Goal: Information Seeking & Learning: Learn about a topic

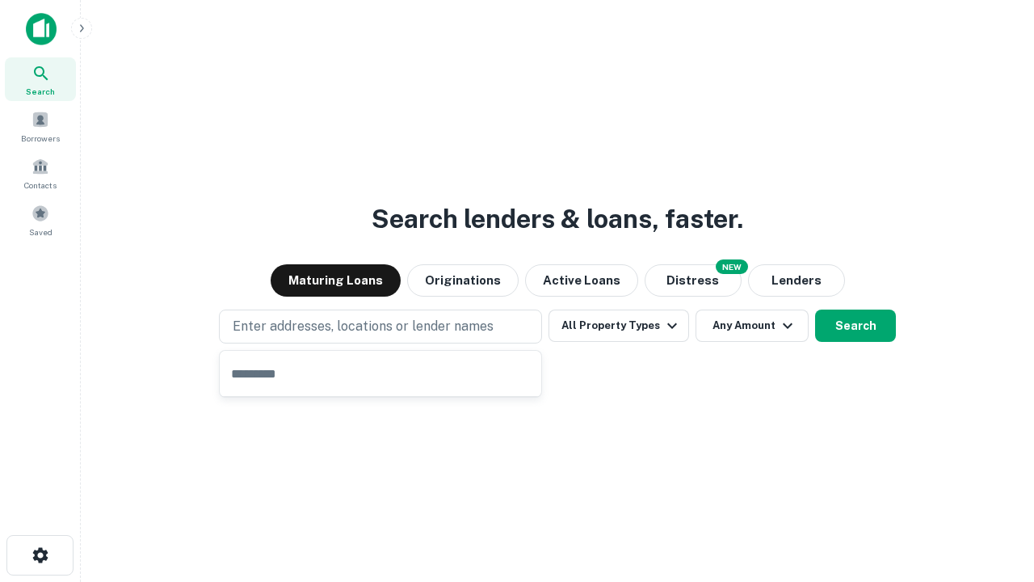
type input "**********"
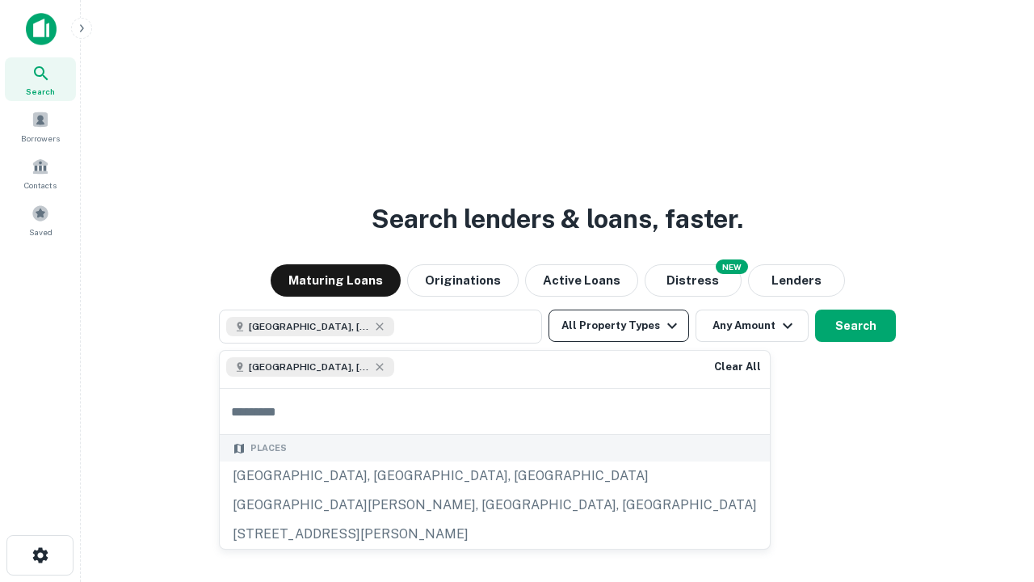
click at [619, 326] on button "All Property Types" at bounding box center [619, 325] width 141 height 32
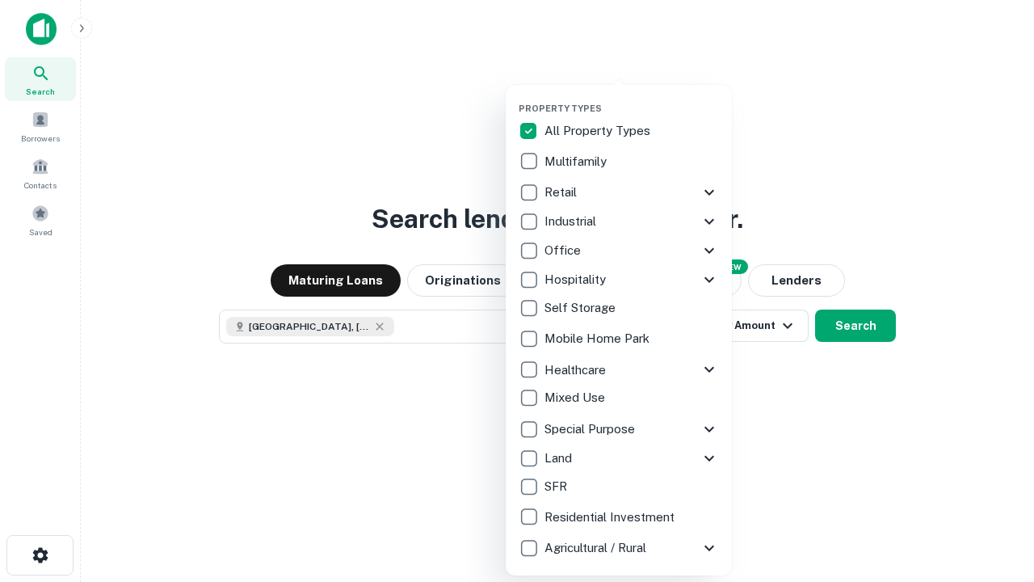
click at [632, 98] on button "button" at bounding box center [632, 98] width 226 height 1
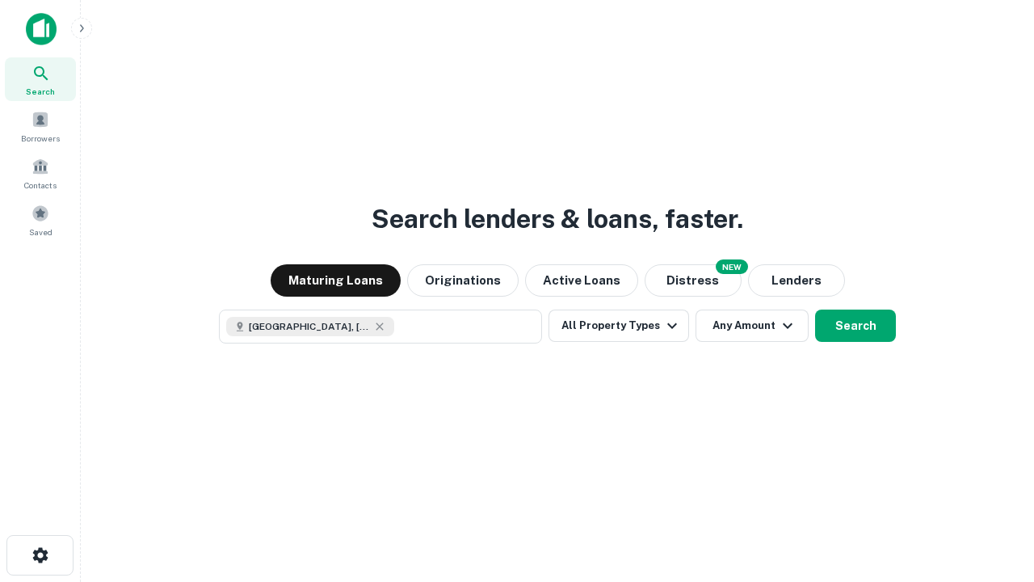
scroll to position [26, 0]
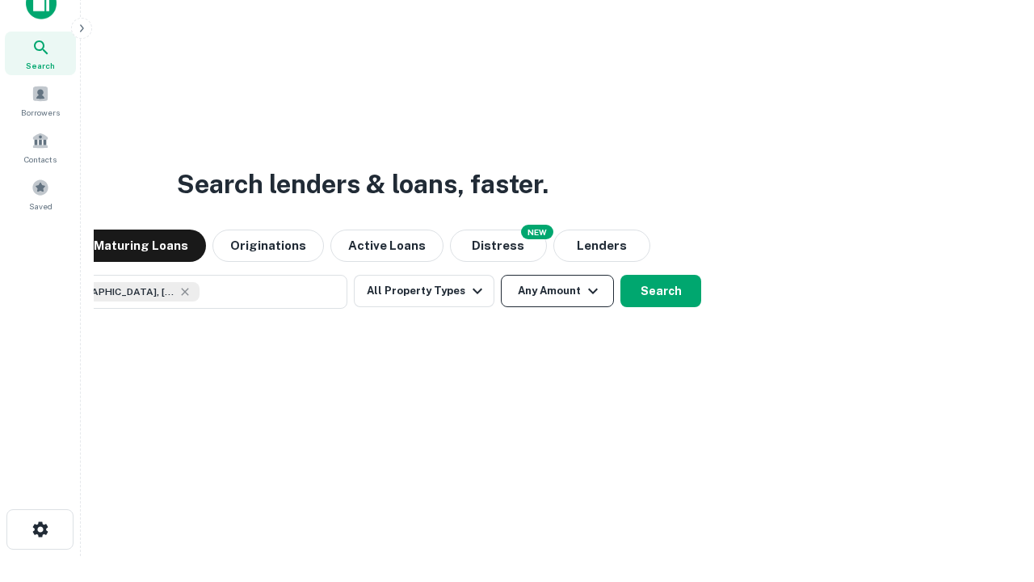
click at [501, 275] on button "Any Amount" at bounding box center [557, 291] width 113 height 32
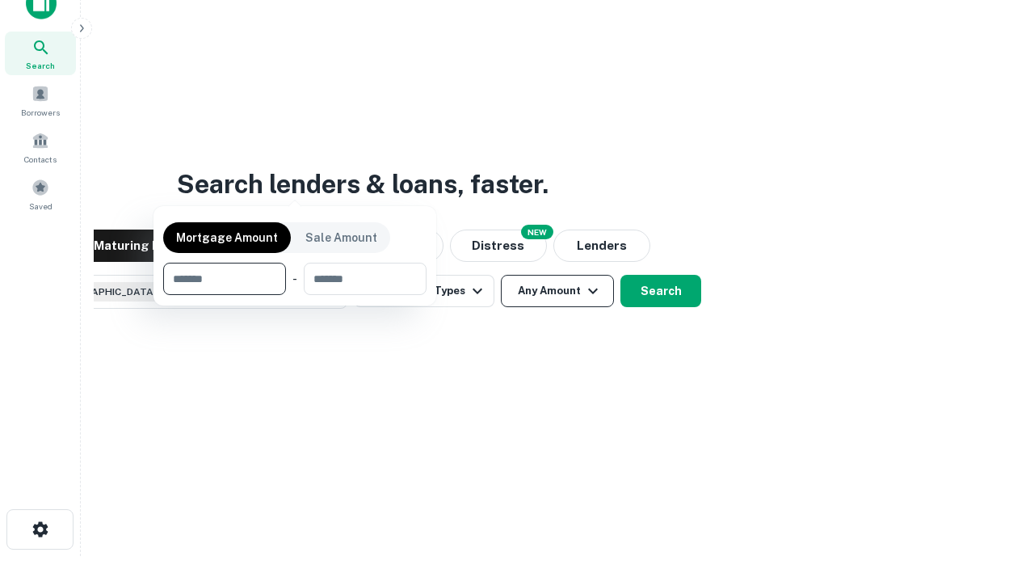
scroll to position [116, 457]
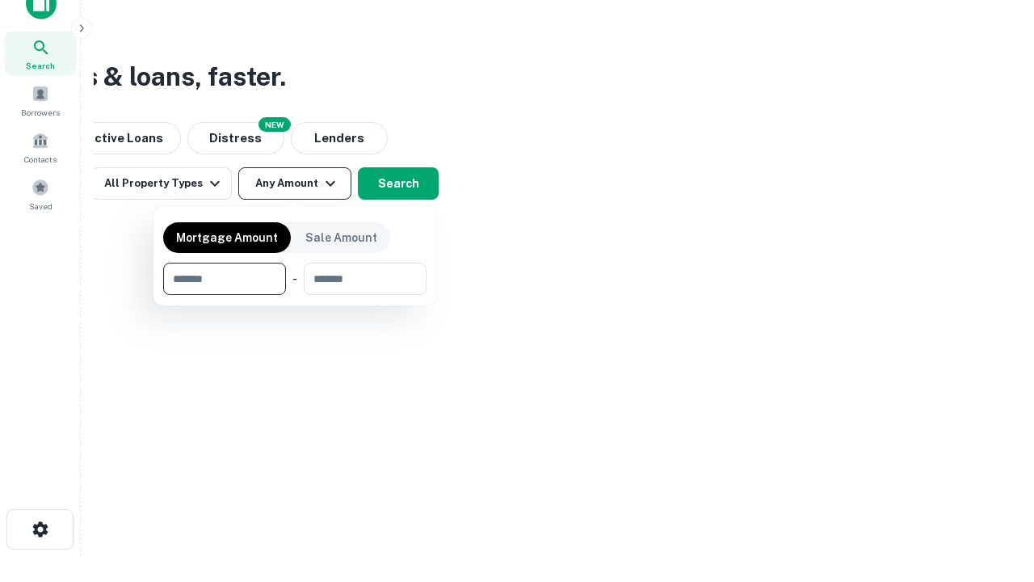
type input "*******"
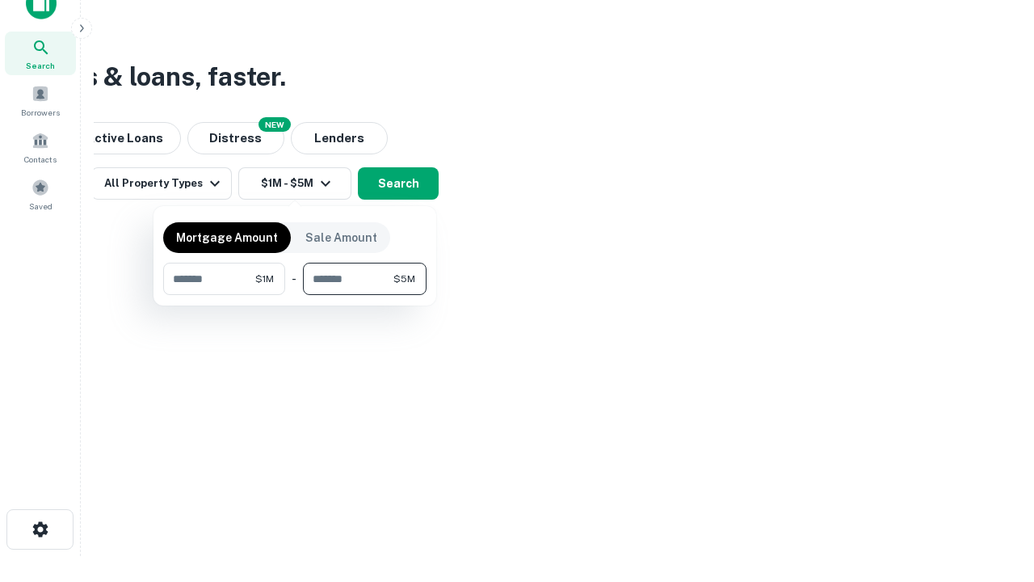
type input "*******"
click at [295, 295] on button "button" at bounding box center [294, 295] width 263 height 1
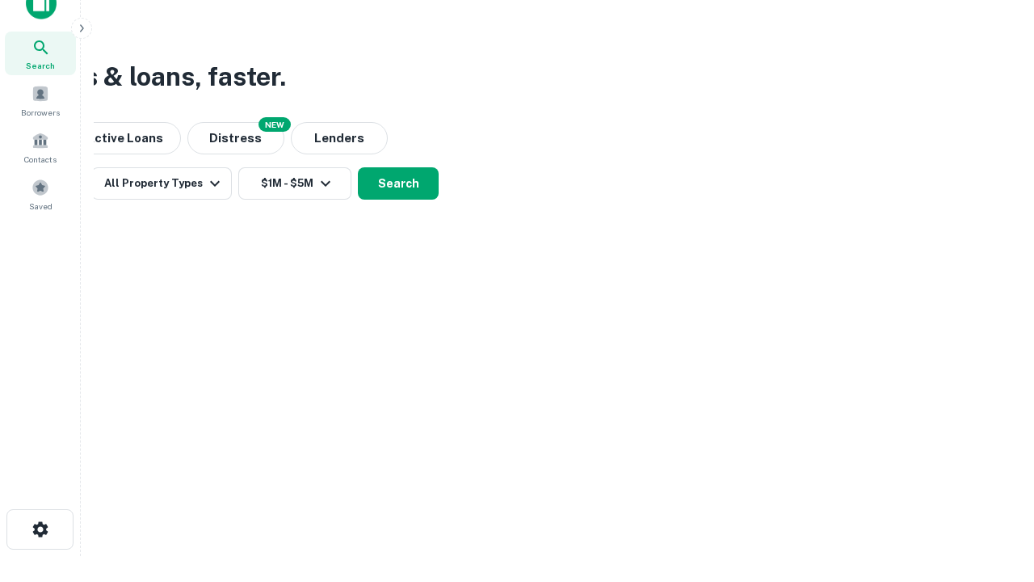
scroll to position [26, 0]
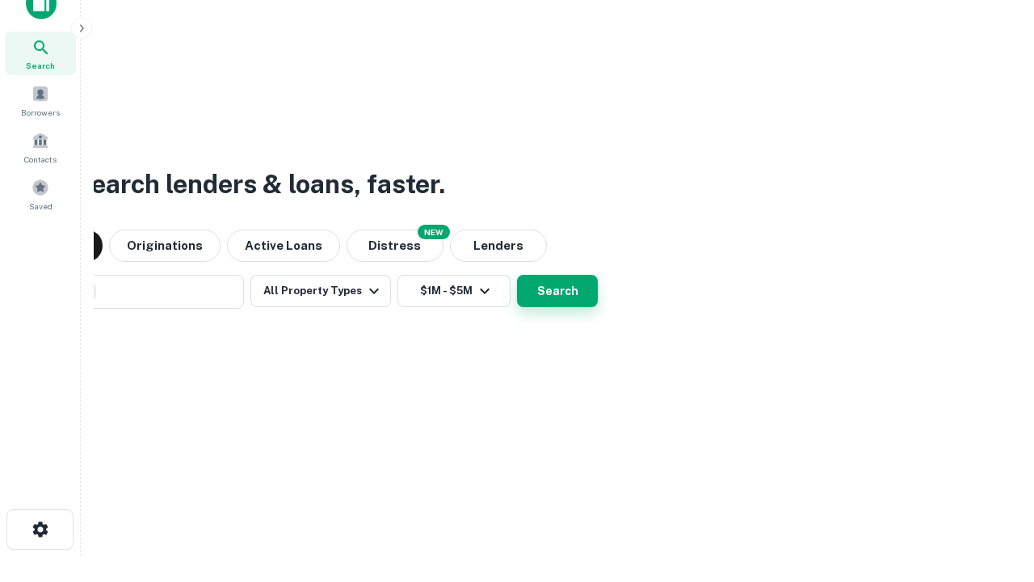
click at [517, 275] on button "Search" at bounding box center [557, 291] width 81 height 32
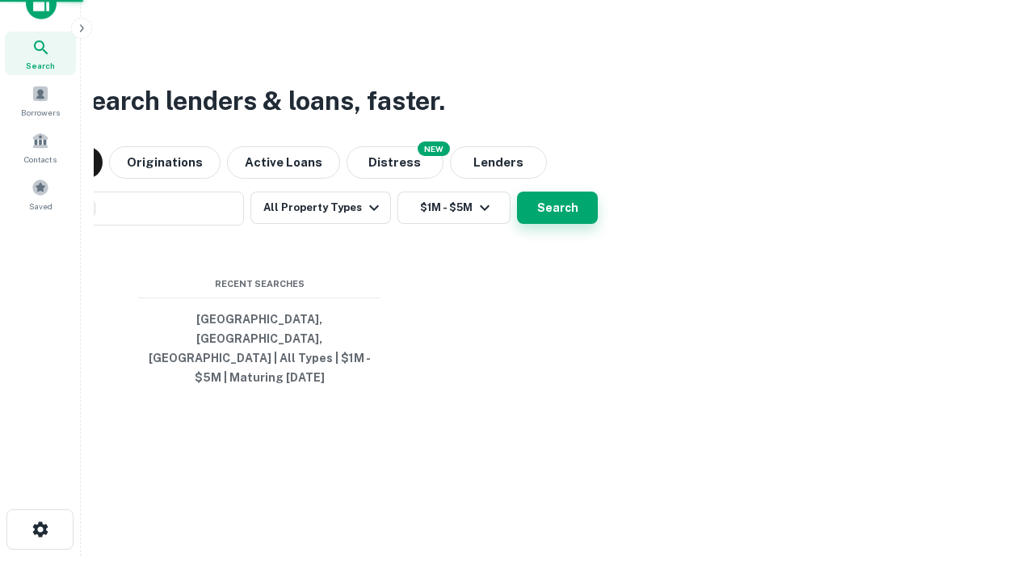
scroll to position [53, 457]
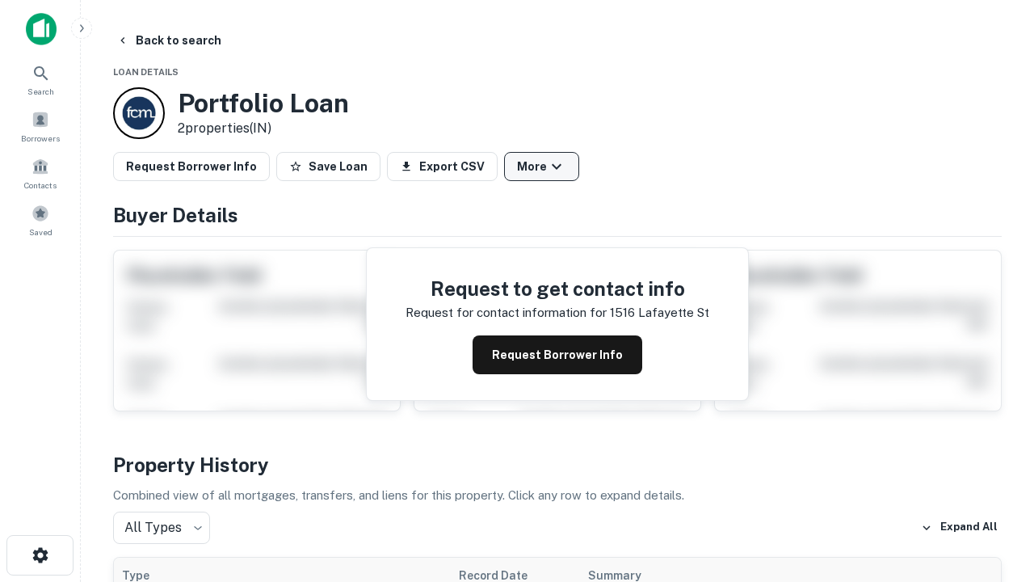
click at [541, 166] on button "More" at bounding box center [541, 166] width 75 height 29
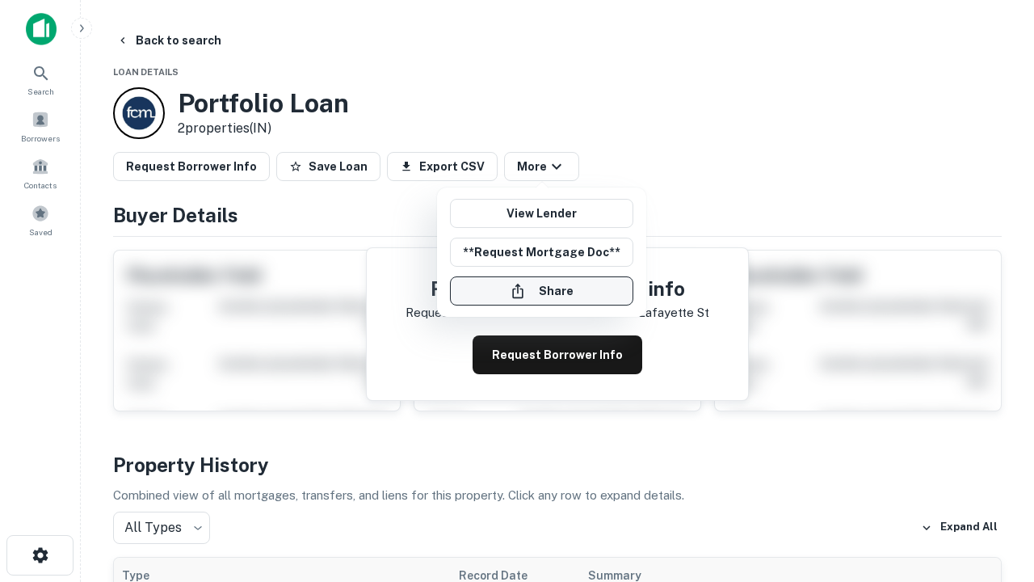
click at [541, 291] on button "Share" at bounding box center [541, 290] width 183 height 29
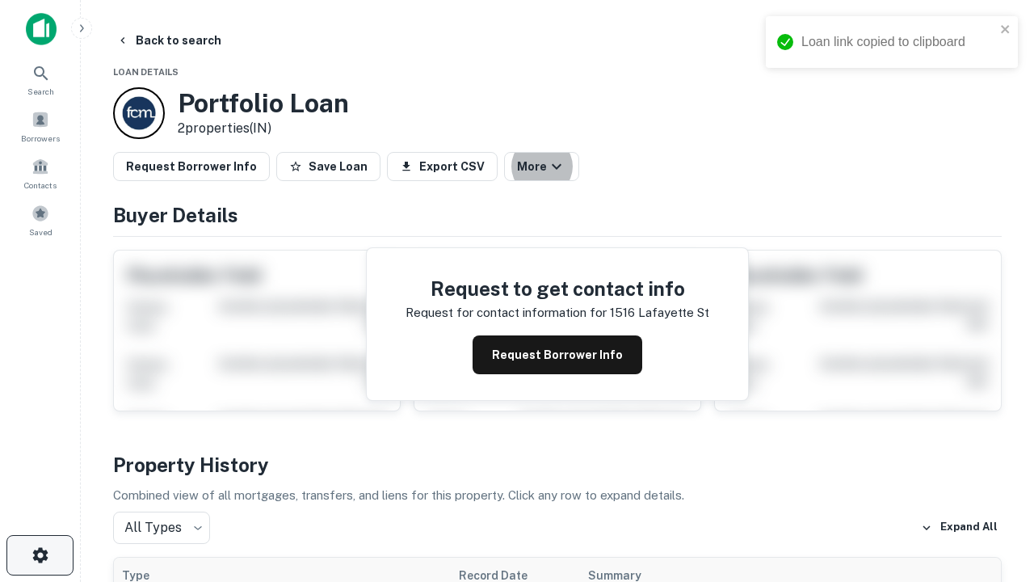
click at [40, 555] on icon "button" at bounding box center [40, 554] width 19 height 19
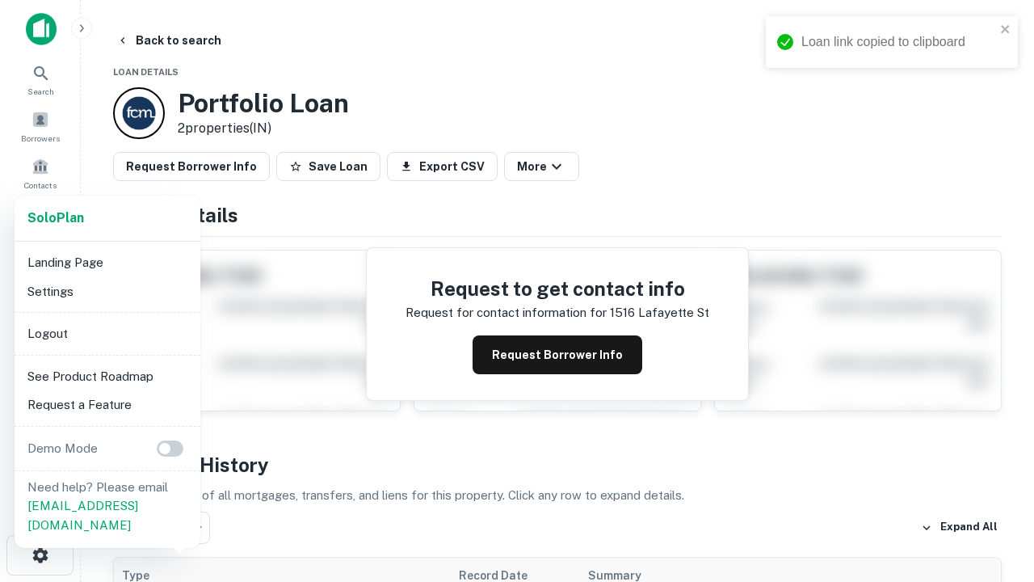
click at [107, 333] on li "Logout" at bounding box center [107, 333] width 173 height 29
